Goal: Transaction & Acquisition: Obtain resource

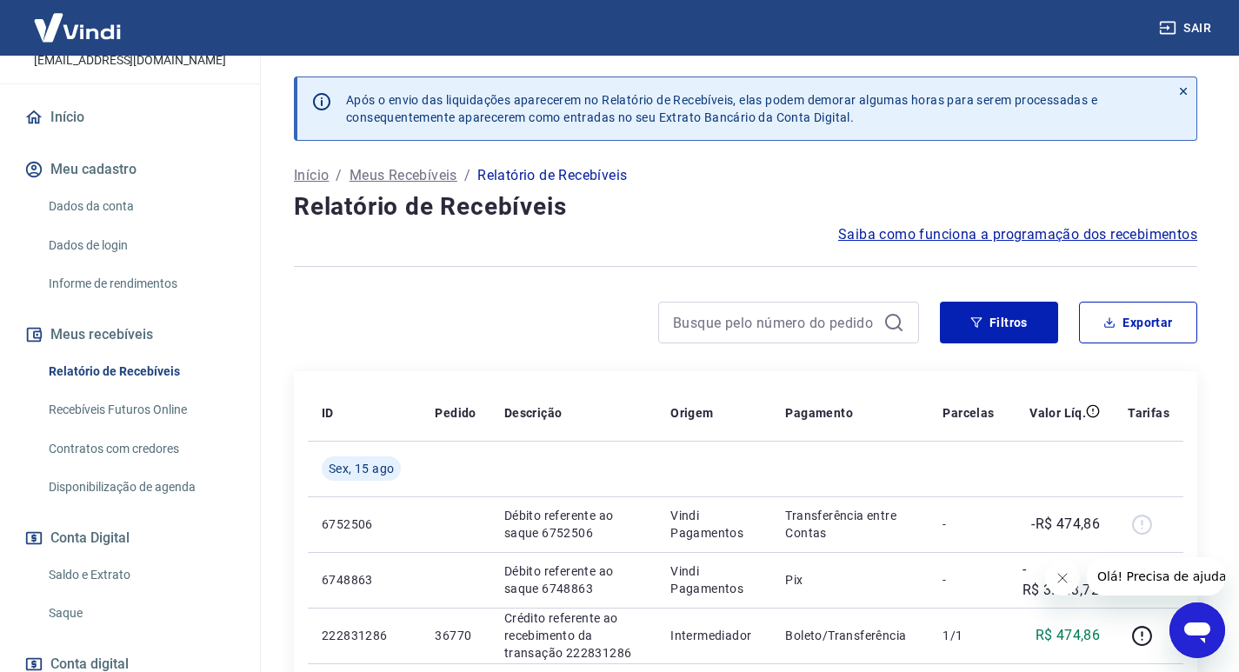
scroll to position [174, 0]
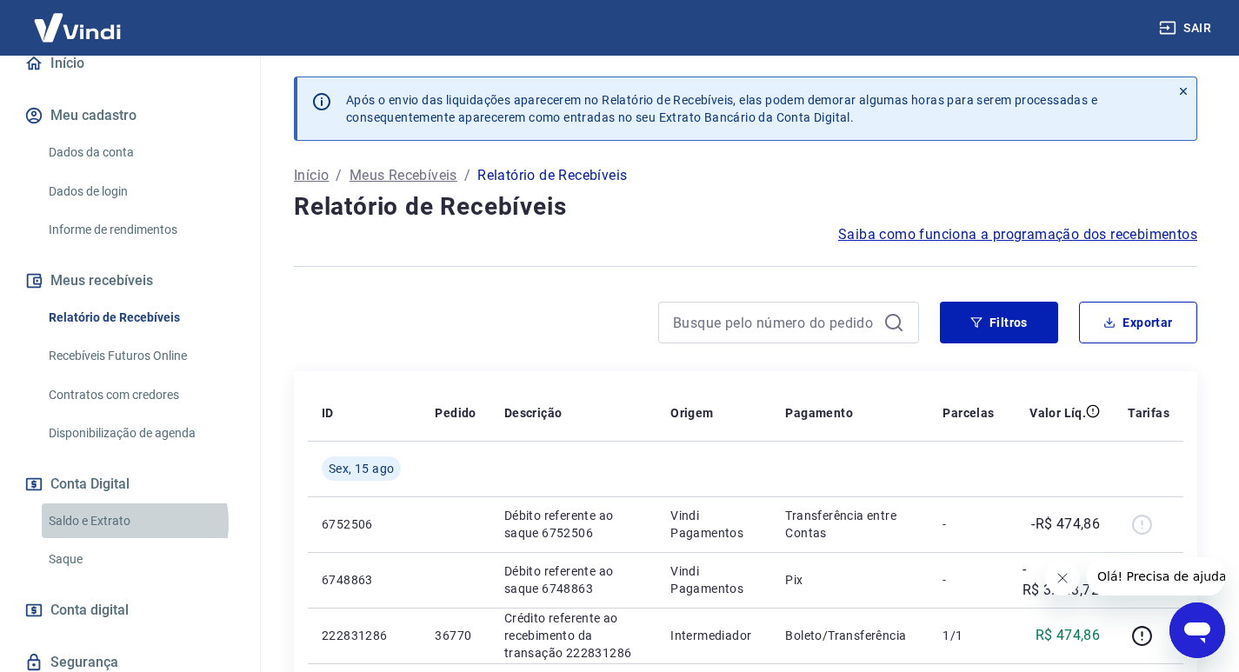
click at [123, 539] on link "Saldo e Extrato" at bounding box center [140, 521] width 197 height 36
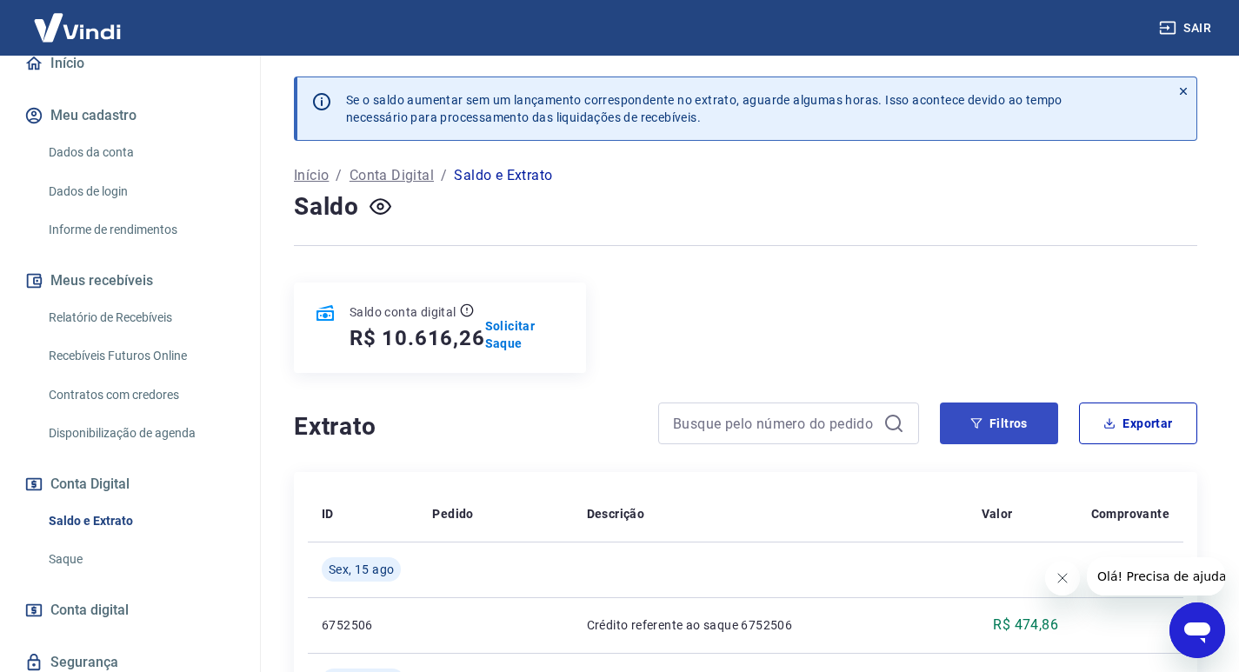
click at [995, 362] on div "Saldo conta digital R$ 10.616,26 Solicitar Saque" at bounding box center [745, 328] width 903 height 90
click at [1003, 421] on button "Filtros" at bounding box center [999, 424] width 118 height 42
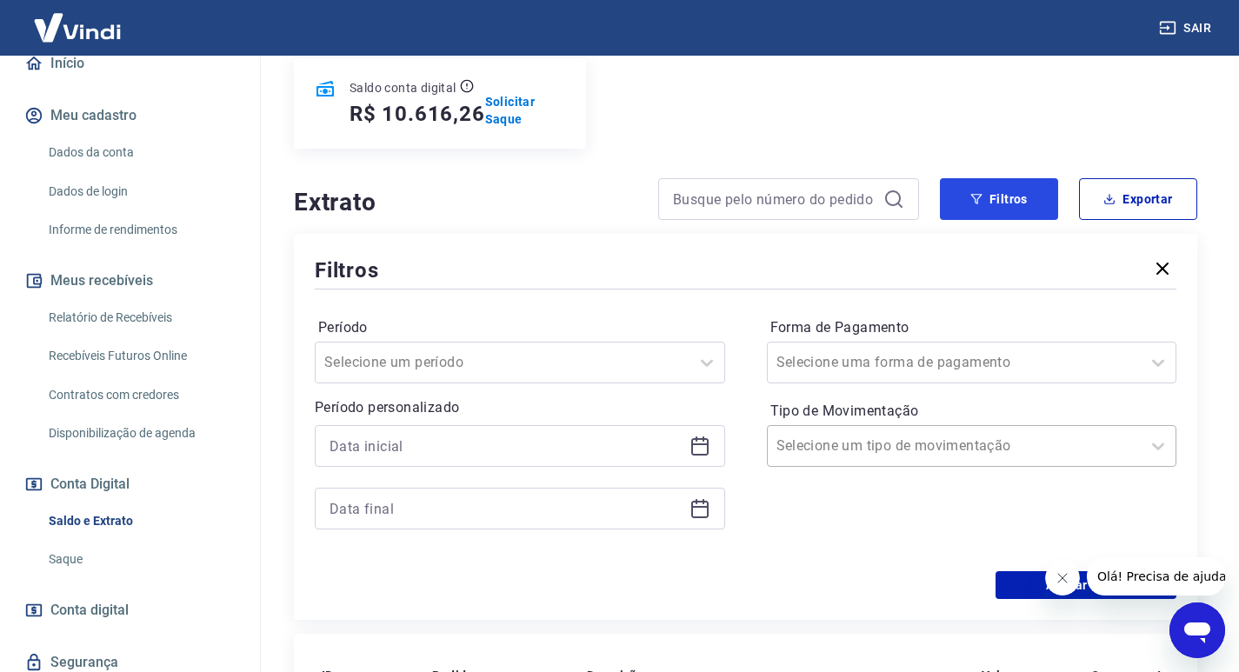
scroll to position [261, 0]
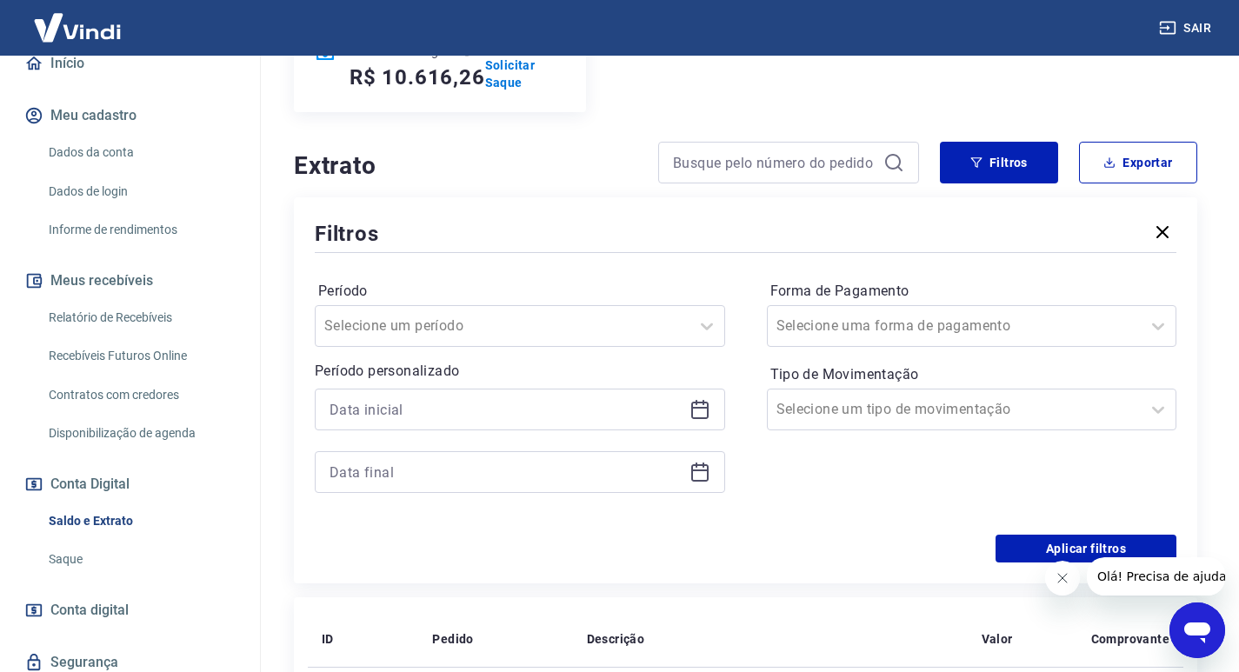
click at [707, 409] on icon at bounding box center [699, 408] width 17 height 2
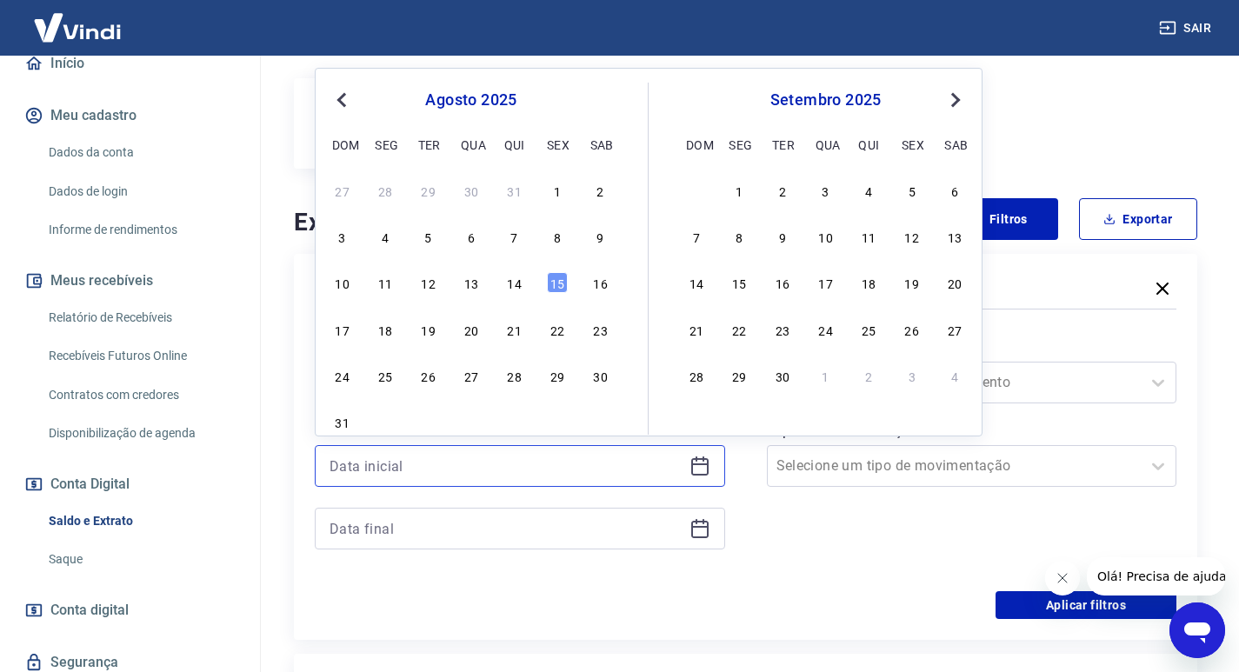
scroll to position [174, 0]
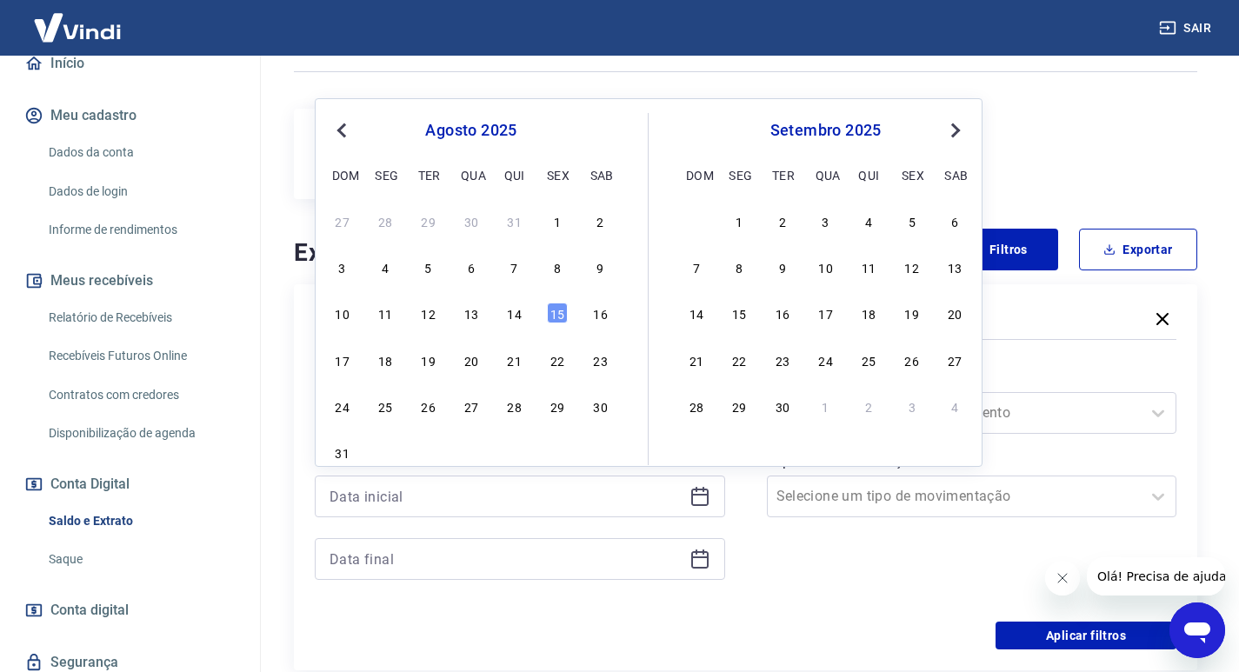
click at [343, 126] on span "Previous Month" at bounding box center [343, 130] width 0 height 20
click at [430, 226] on div "1" at bounding box center [428, 220] width 21 height 21
type input "[DATE]"
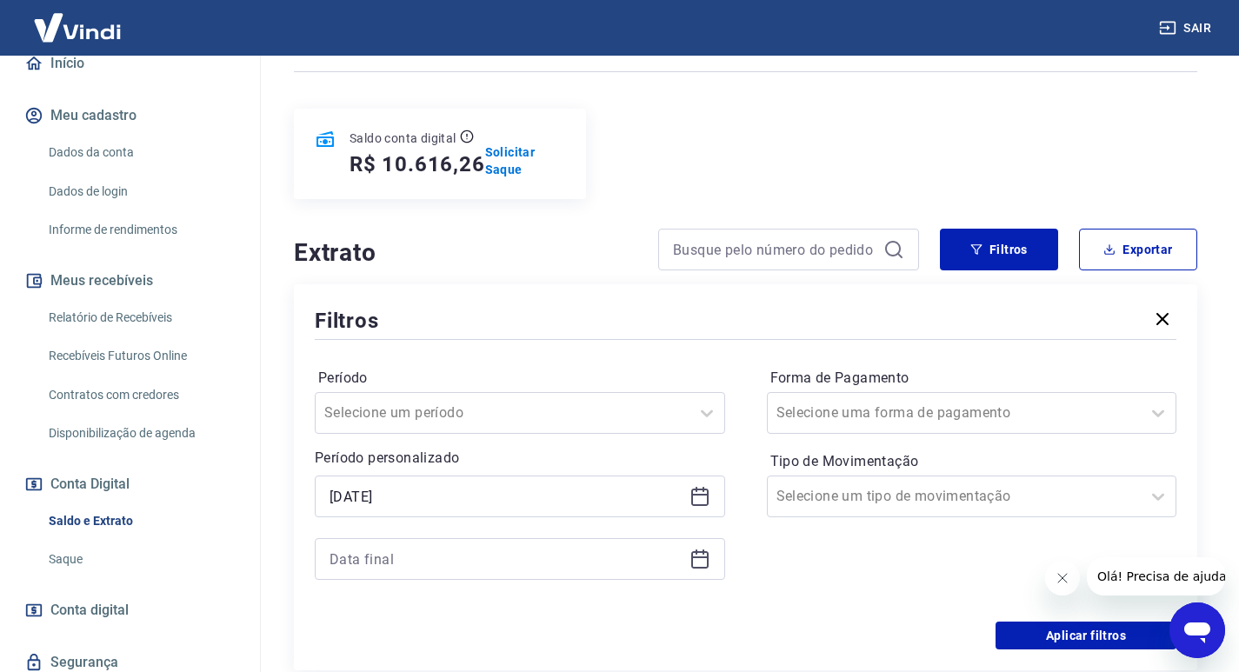
click at [705, 557] on icon at bounding box center [699, 558] width 17 height 2
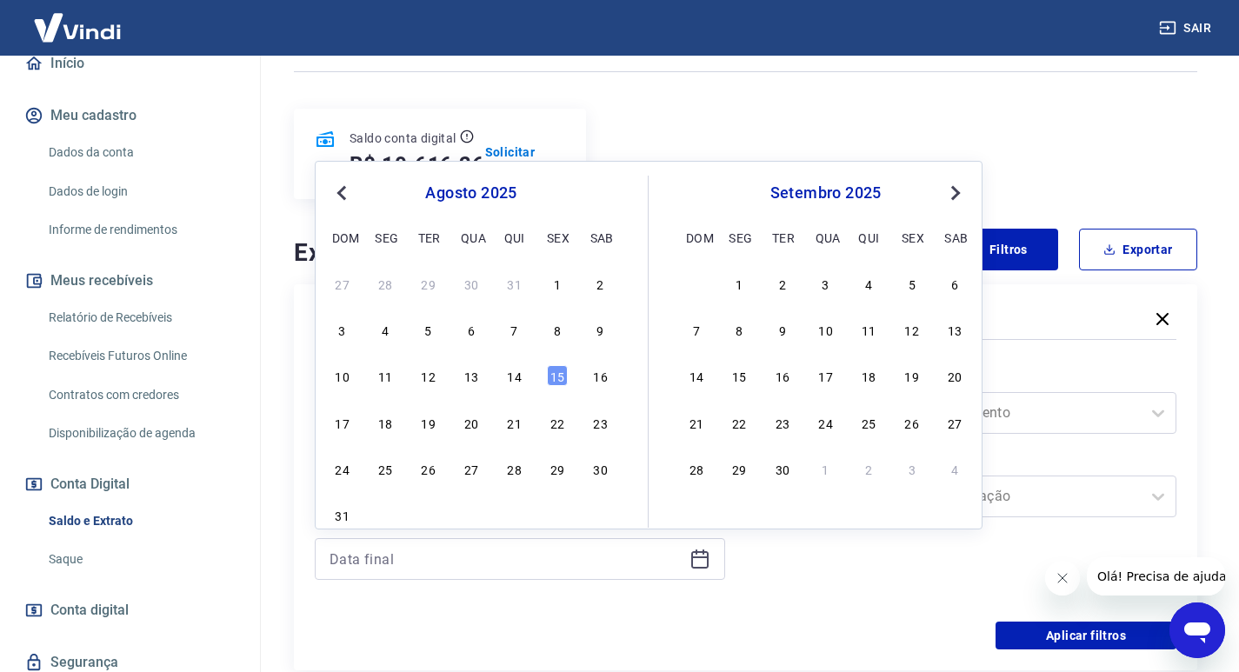
click at [337, 187] on button "Previous Month" at bounding box center [341, 193] width 21 height 21
click at [511, 465] on div "31" at bounding box center [514, 468] width 21 height 21
type input "[DATE]"
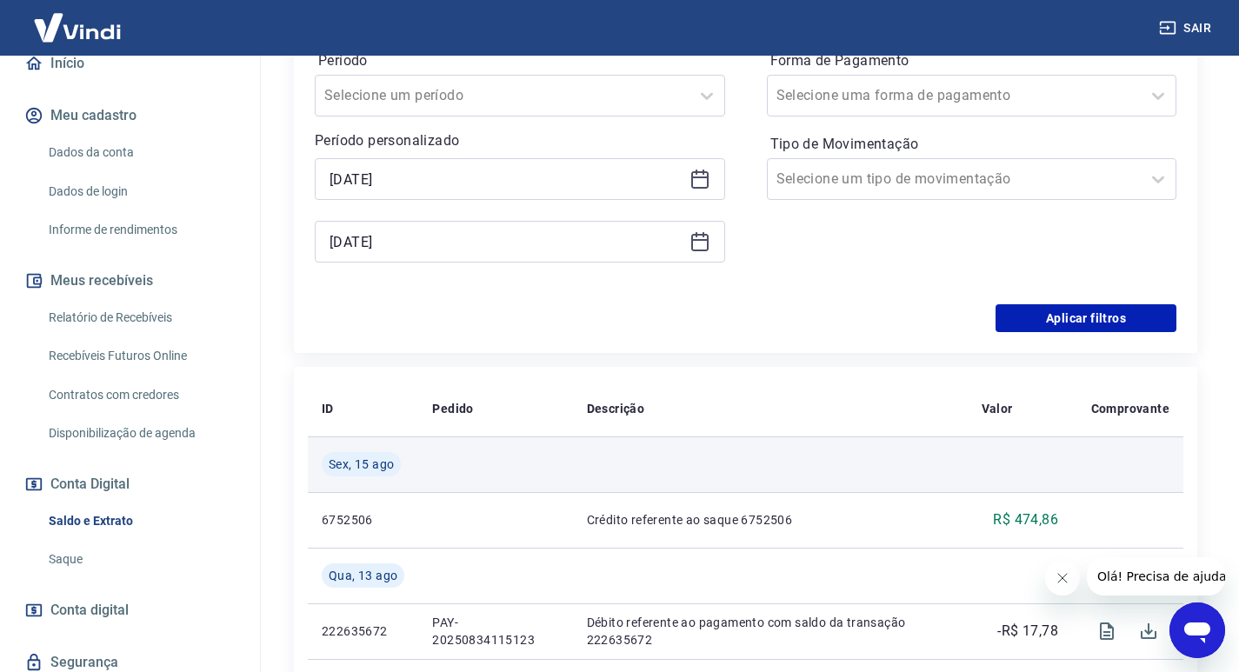
scroll to position [522, 0]
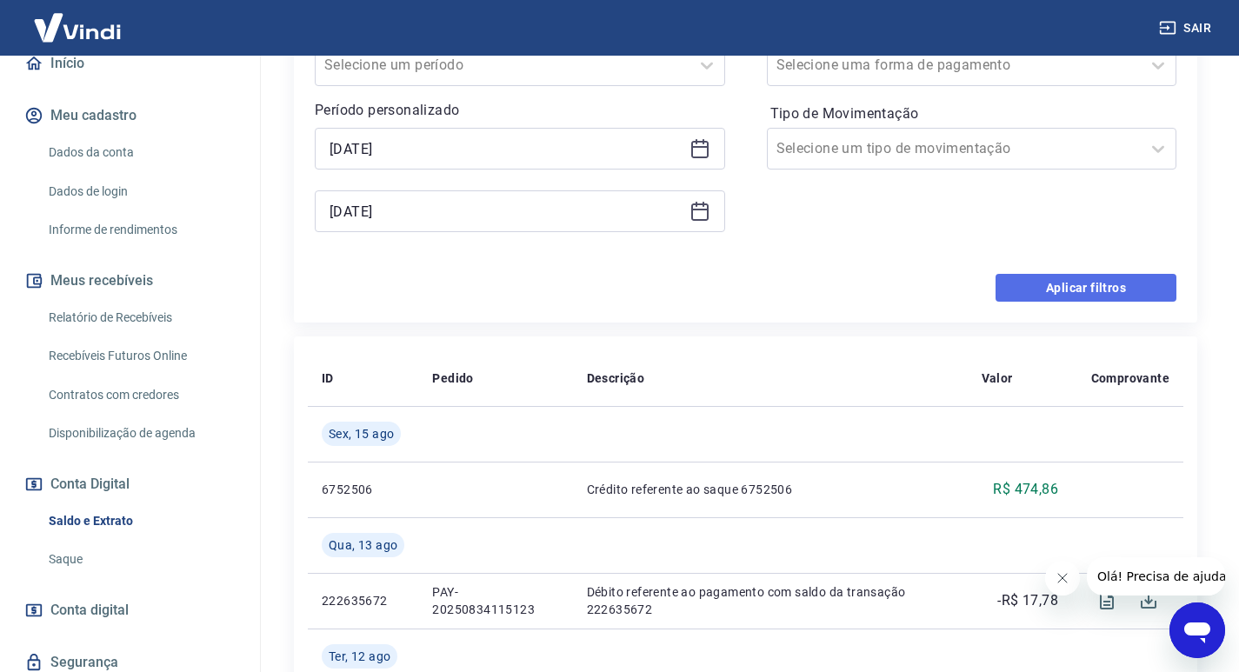
click at [1070, 290] on button "Aplicar filtros" at bounding box center [1086, 288] width 181 height 28
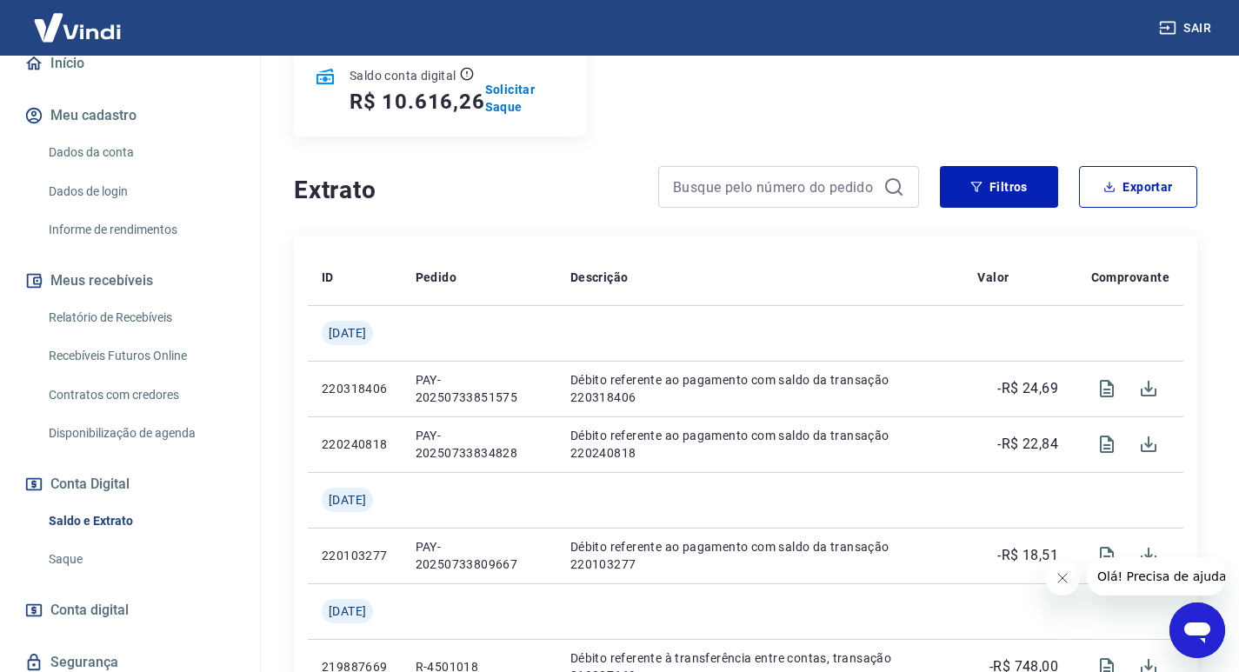
scroll to position [261, 0]
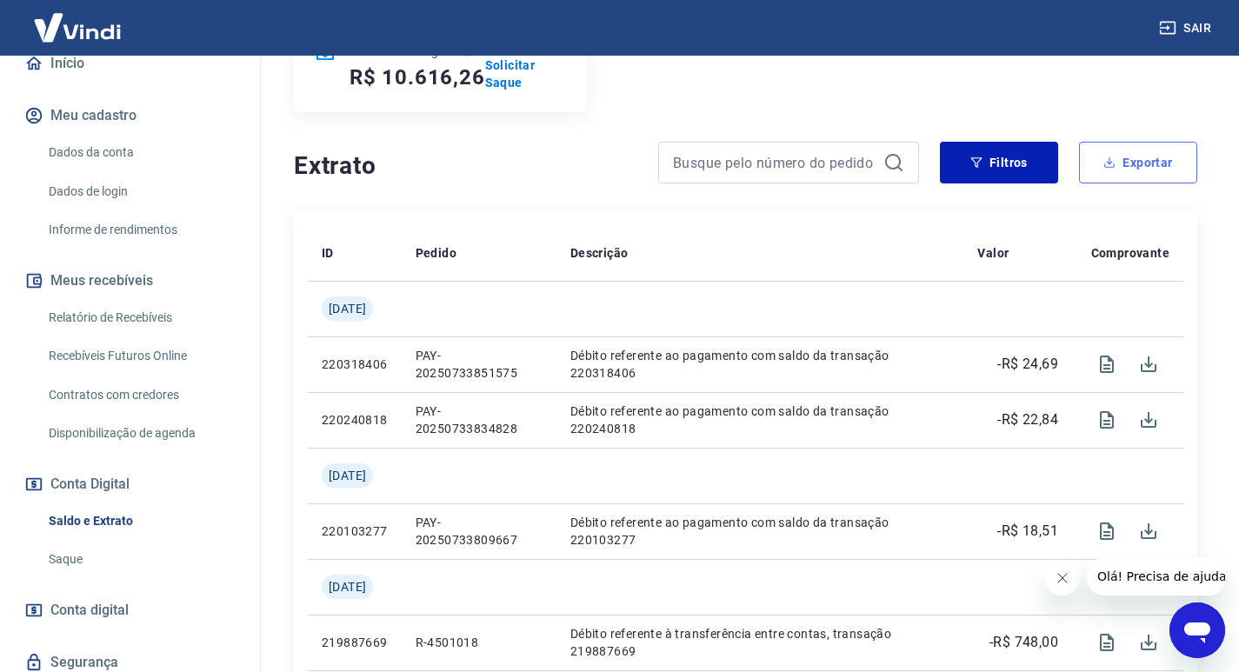
click at [1123, 163] on button "Exportar" at bounding box center [1138, 163] width 118 height 42
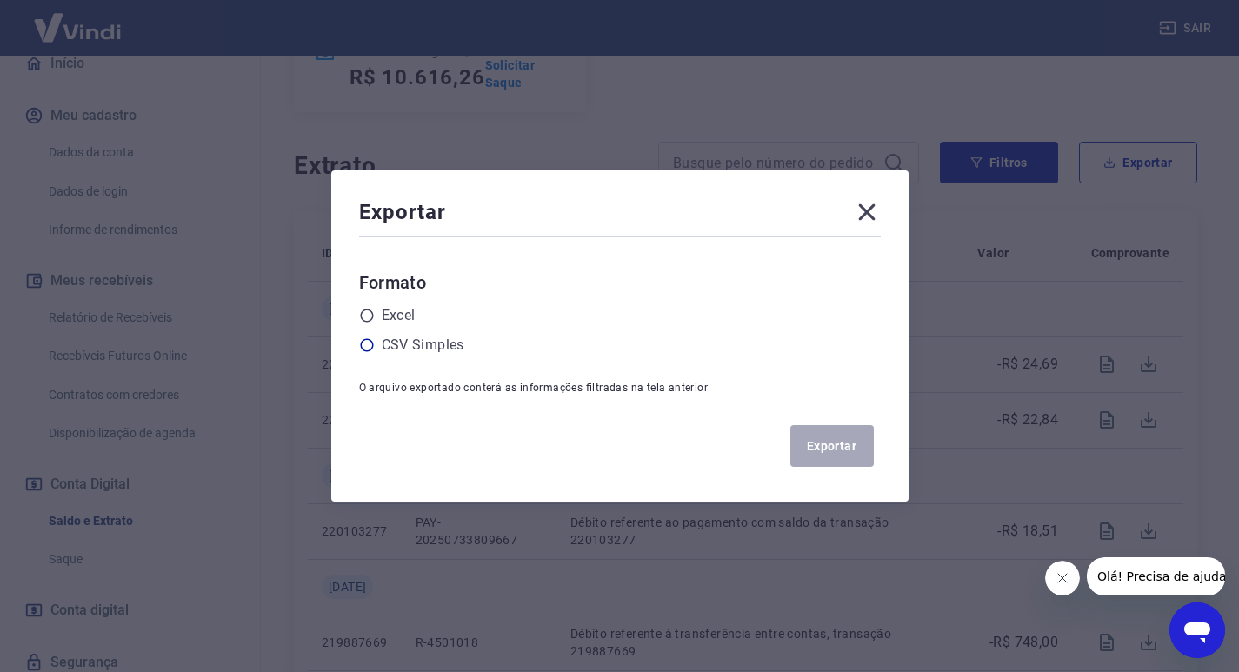
click at [373, 340] on icon at bounding box center [366, 345] width 13 height 13
click at [0, 0] on input "radio" at bounding box center [0, 0] width 0 height 0
click at [830, 449] on button "Exportar" at bounding box center [831, 446] width 83 height 42
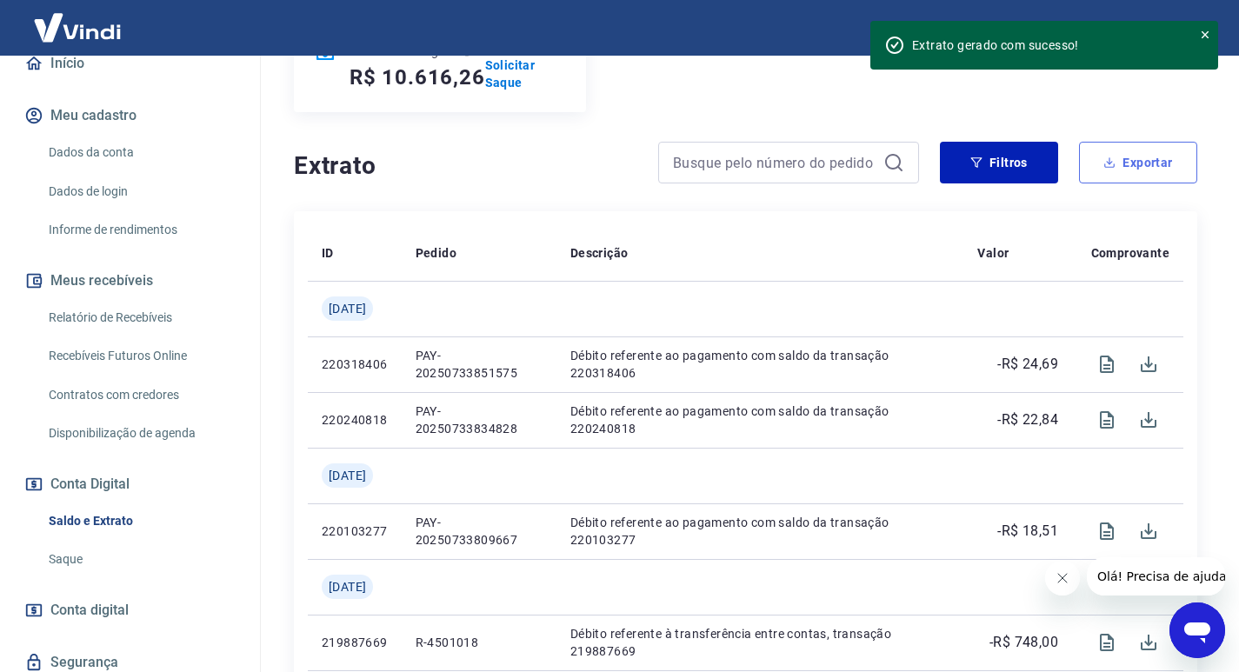
click at [1121, 171] on button "Exportar" at bounding box center [1138, 163] width 118 height 42
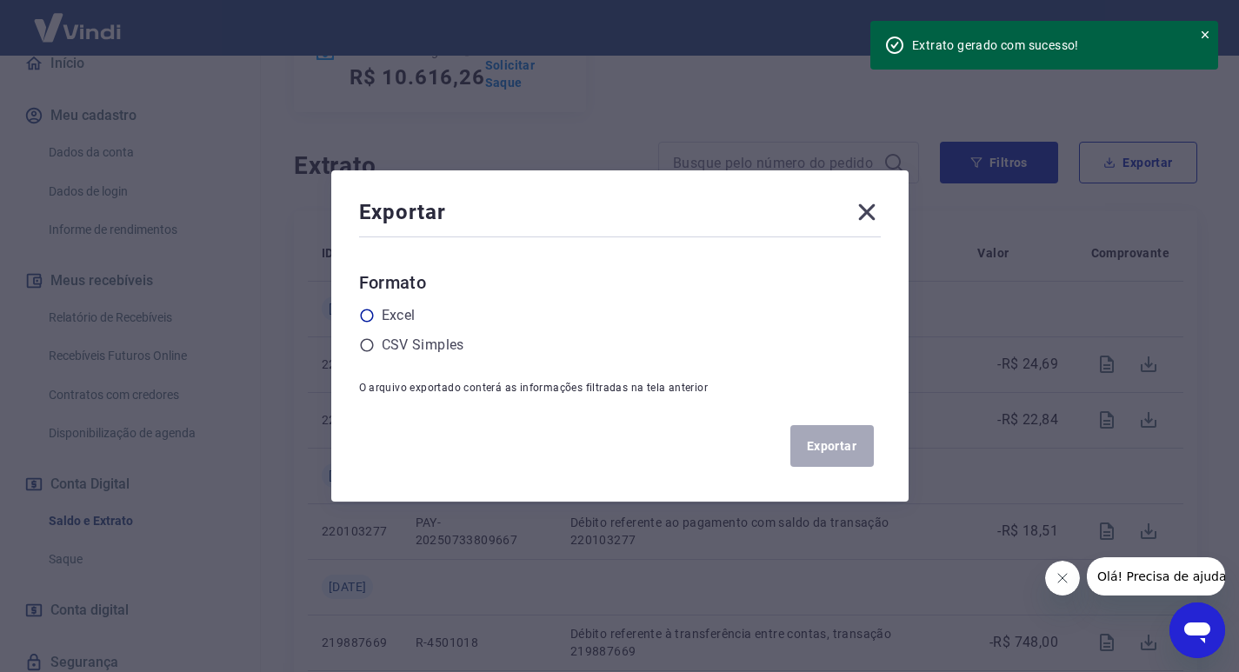
click at [371, 317] on icon at bounding box center [367, 316] width 16 height 16
click at [0, 0] on input "radio" at bounding box center [0, 0] width 0 height 0
click at [830, 447] on button "Exportar" at bounding box center [831, 446] width 83 height 42
